Goal: Transaction & Acquisition: Purchase product/service

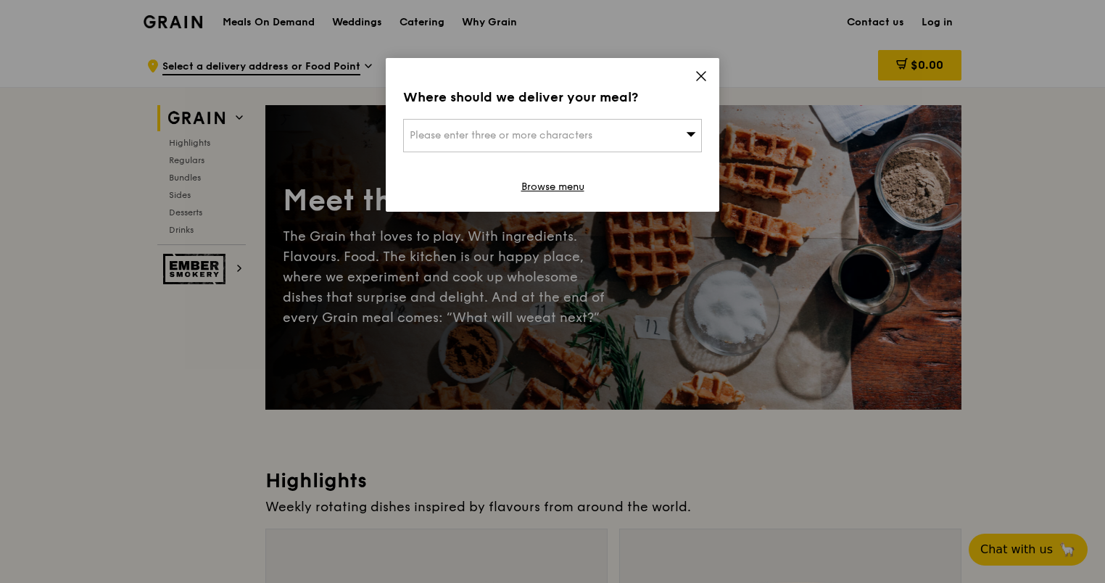
click at [539, 138] on span "Please enter three or more characters" at bounding box center [501, 135] width 183 height 12
click at [668, 102] on div "Where should we deliver your meal?" at bounding box center [552, 97] width 299 height 20
click at [609, 131] on div "Please enter three or more characters" at bounding box center [552, 135] width 299 height 33
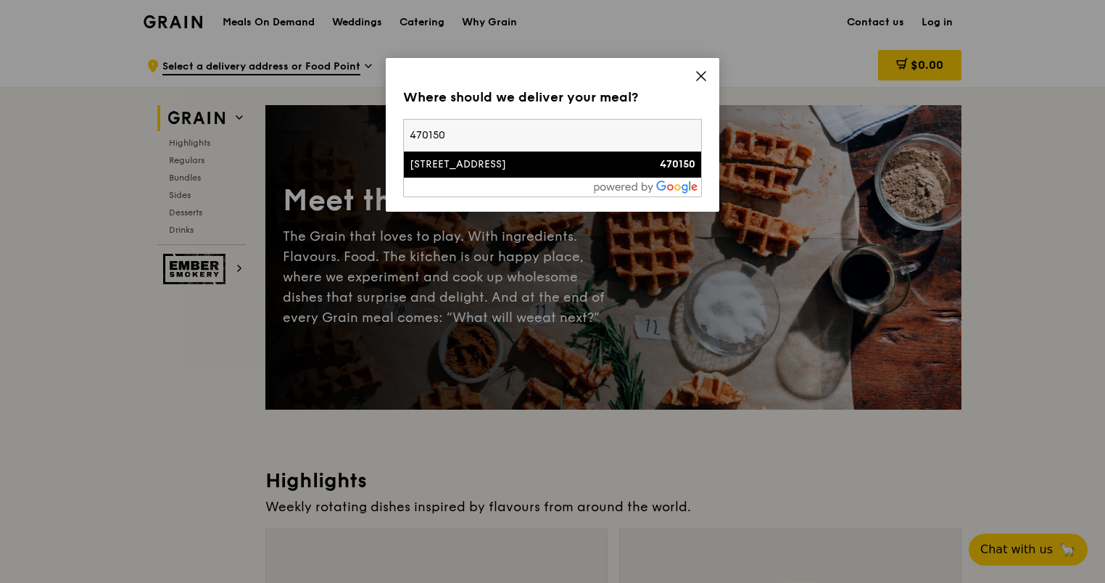
type input "470150"
click at [588, 171] on div "[STREET_ADDRESS]" at bounding box center [517, 164] width 215 height 15
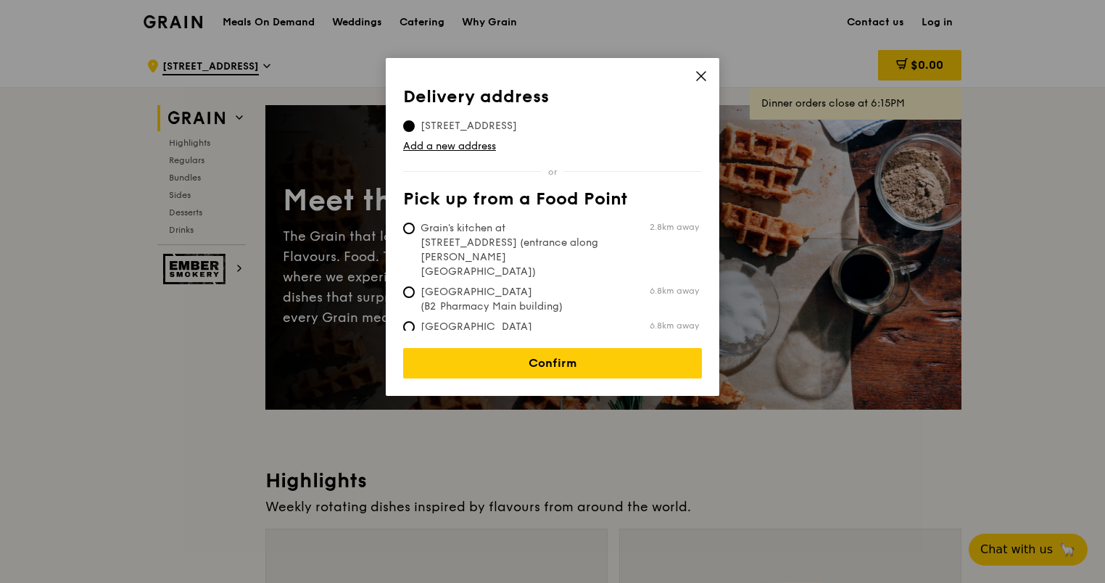
click at [617, 242] on span "Grain's kitchen at [STREET_ADDRESS] (entrance along [PERSON_NAME][GEOGRAPHIC_DA…" at bounding box center [511, 250] width 216 height 58
click at [415, 234] on input "Grain's kitchen at [STREET_ADDRESS] (entrance along [PERSON_NAME][GEOGRAPHIC_DA…" at bounding box center [409, 229] width 12 height 12
radio input "true"
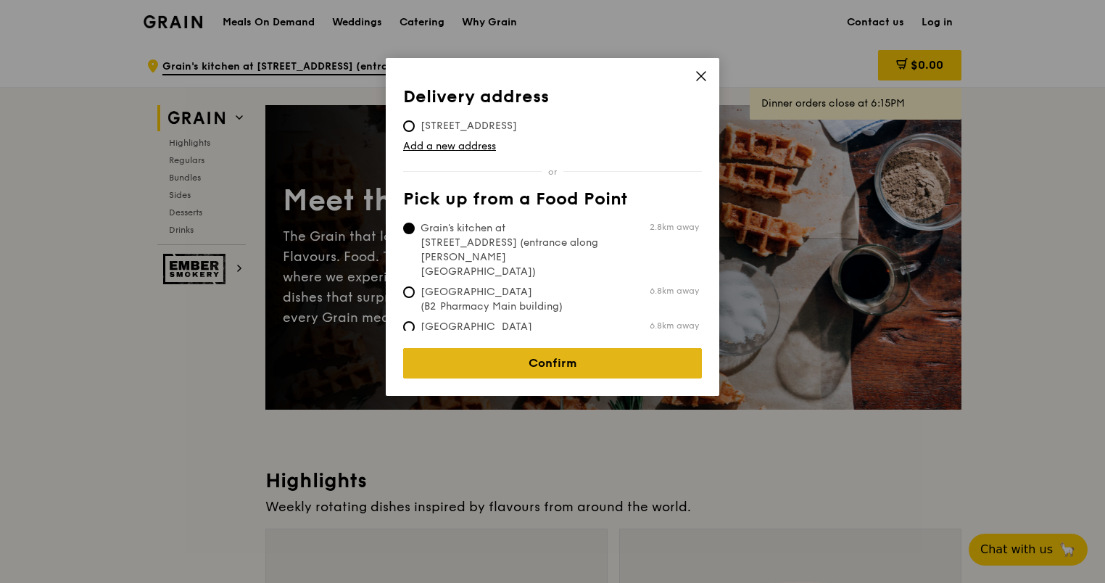
click at [635, 348] on link "Confirm" at bounding box center [552, 363] width 299 height 30
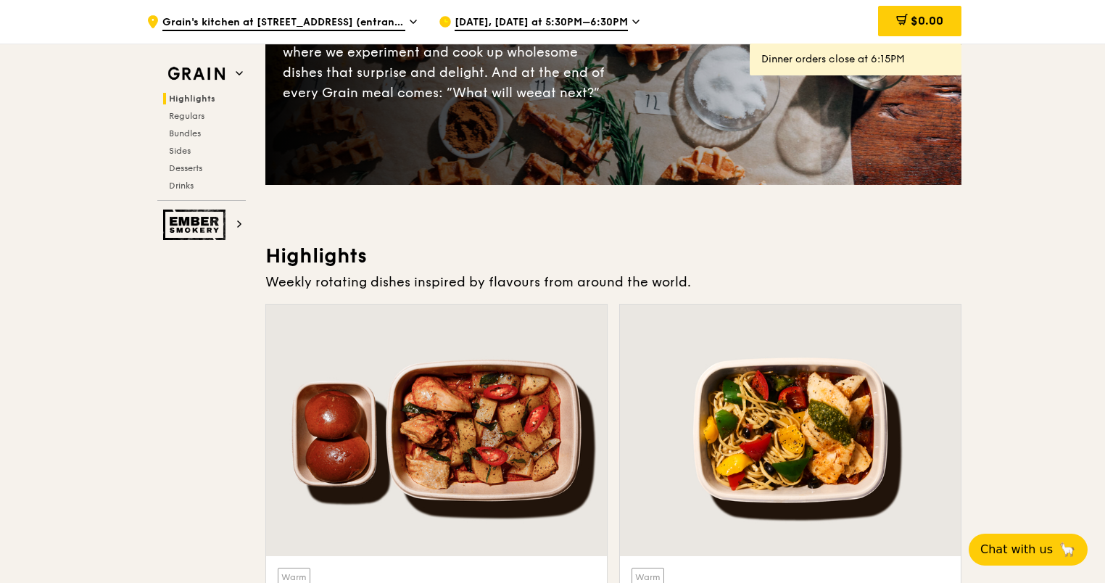
scroll to position [218, 0]
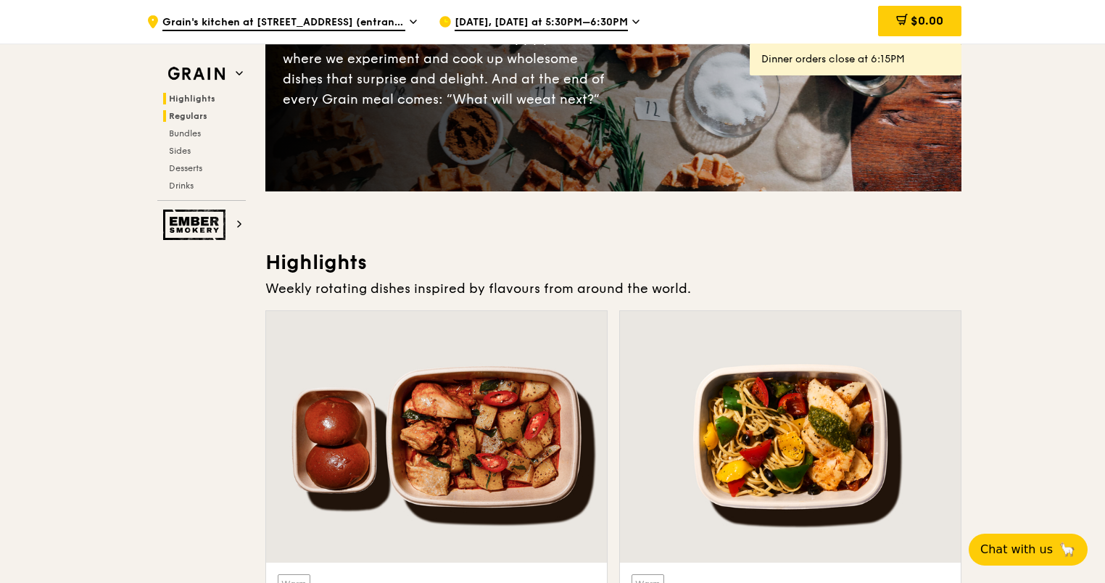
click at [209, 115] on h2 "Regulars" at bounding box center [204, 116] width 83 height 12
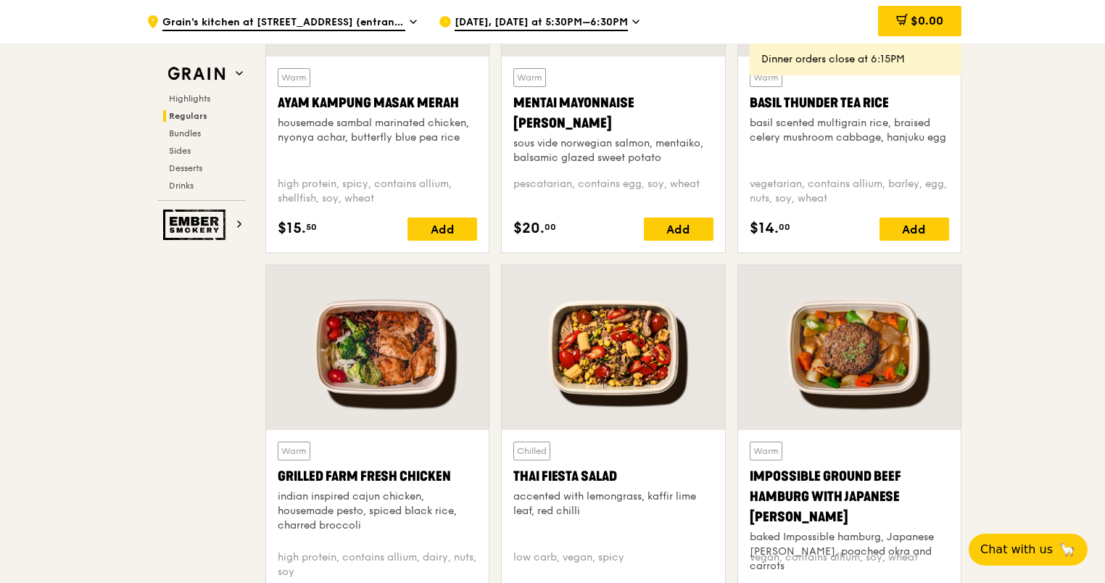
scroll to position [1534, 0]
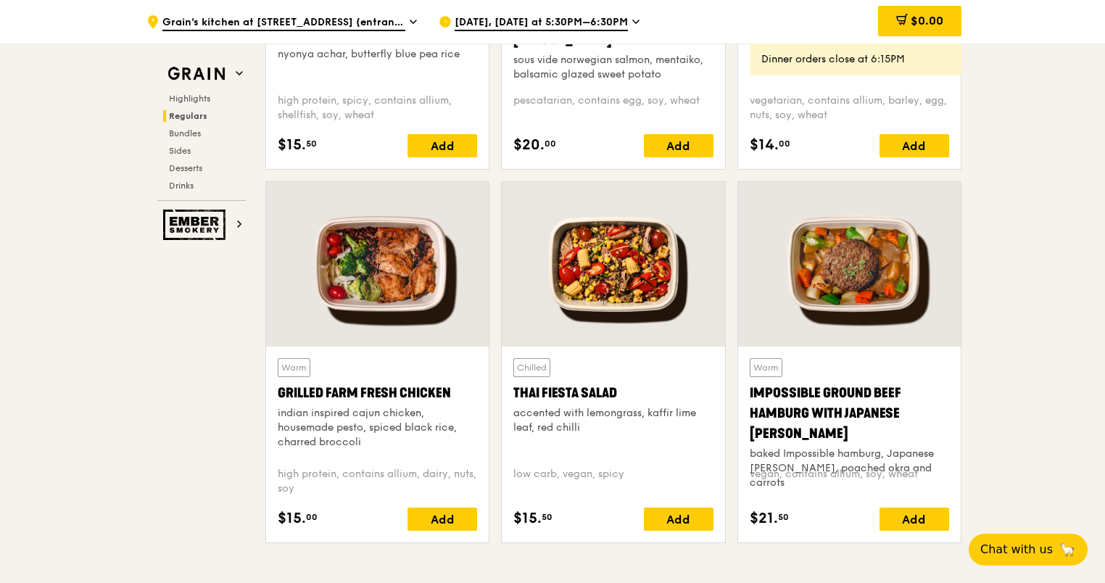
click at [407, 288] on div at bounding box center [377, 264] width 223 height 165
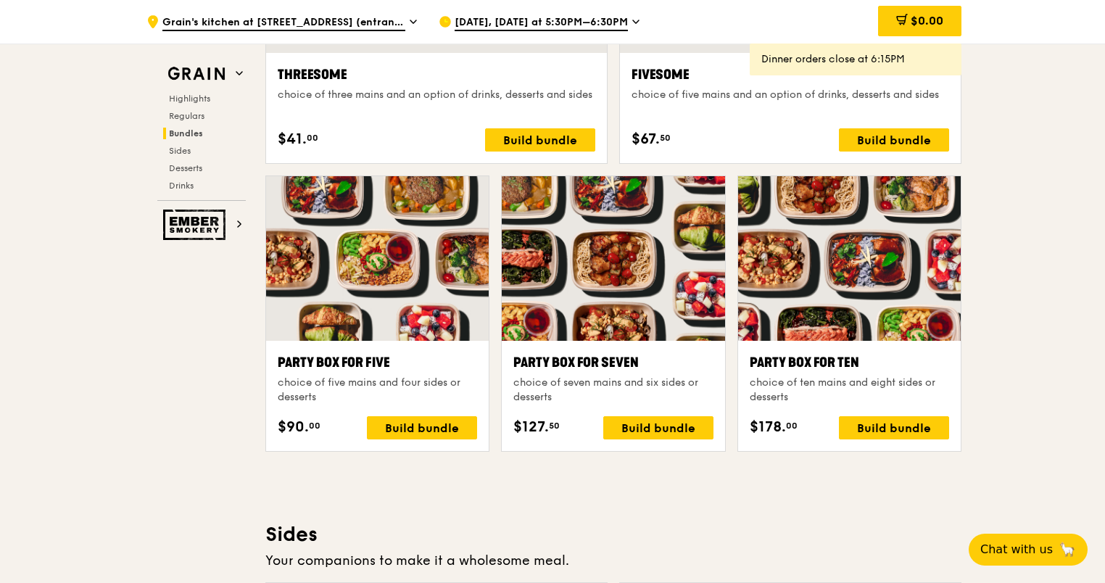
scroll to position [2769, 0]
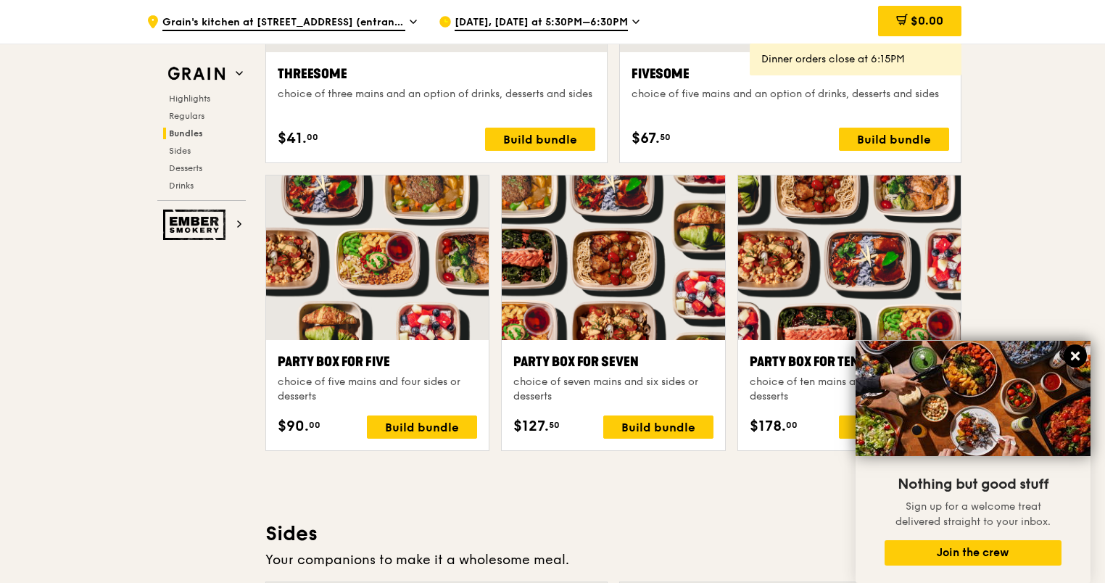
click at [1073, 349] on button at bounding box center [1075, 356] width 23 height 23
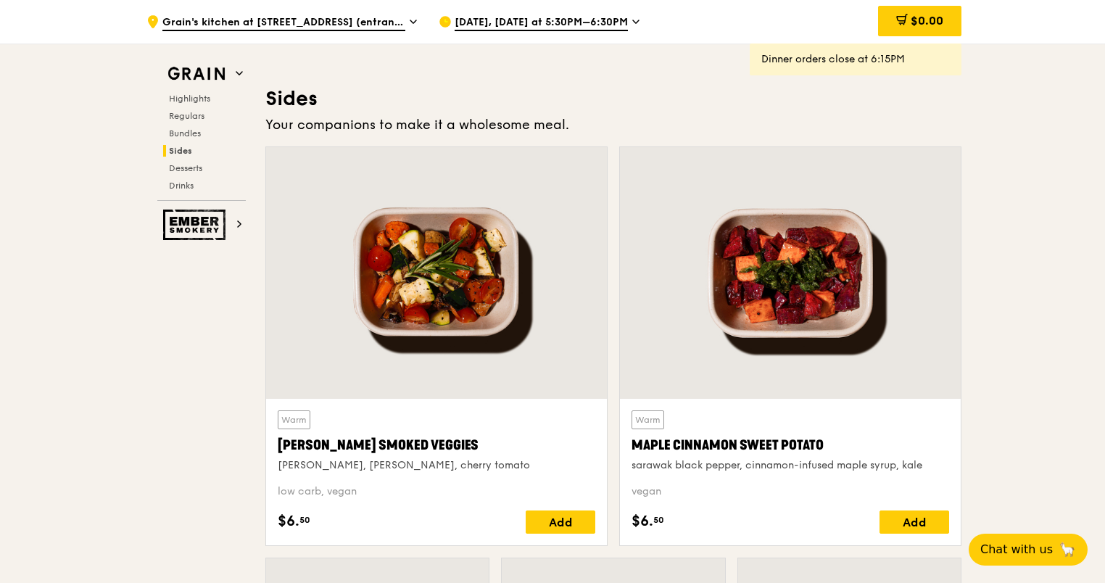
scroll to position [3494, 0]
